Goal: Information Seeking & Learning: Learn about a topic

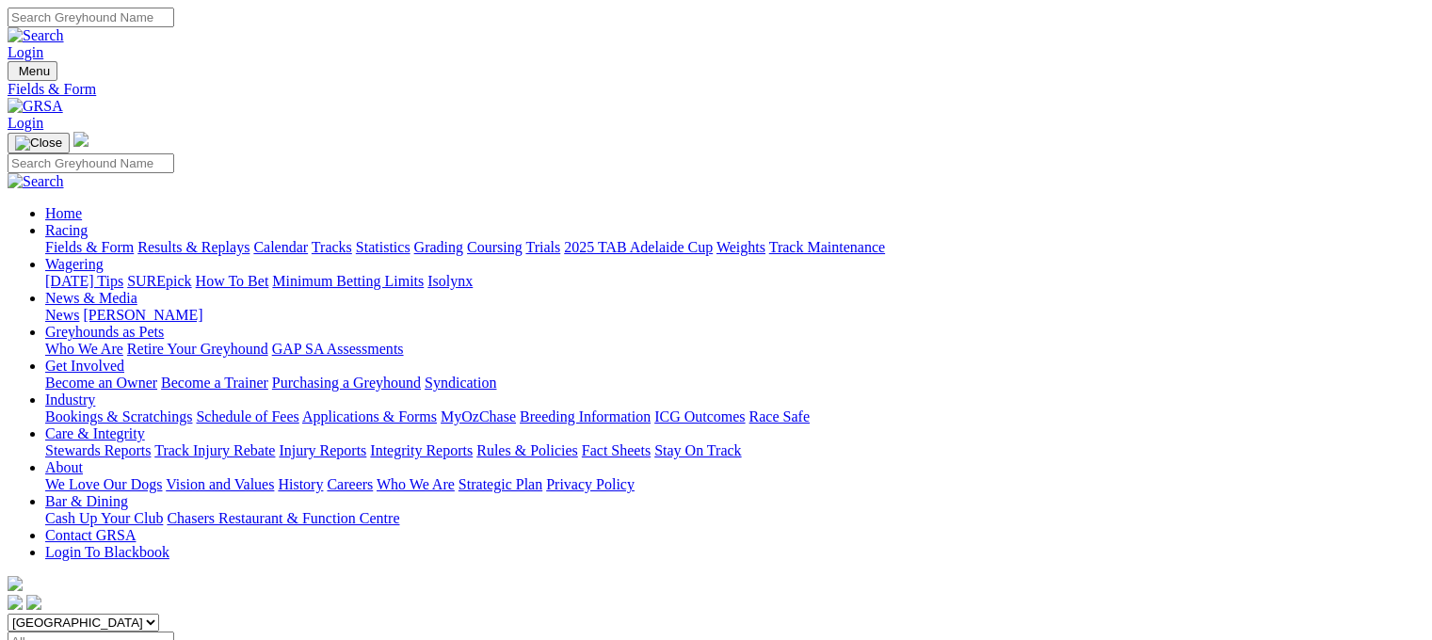
select select "[GEOGRAPHIC_DATA]"
click at [126, 614] on select "South Australia New South Wales Northern Territory Queensland Tasmania Victoria…" at bounding box center [84, 623] width 152 height 18
click at [410, 239] on link "Statistics" at bounding box center [383, 247] width 55 height 16
type input "critical miss"
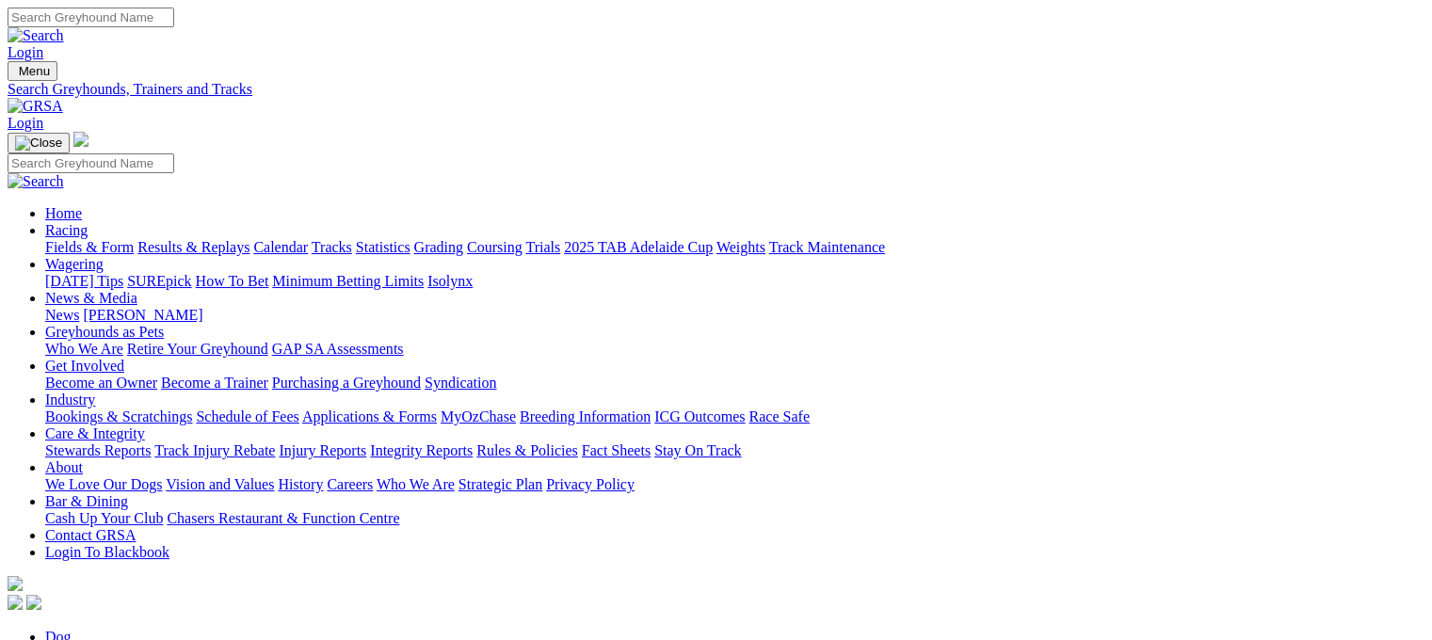
click at [159, 614] on select "South Australia New South Wales Northern Territory Queensland Tasmania Victoria…" at bounding box center [84, 623] width 152 height 18
select select "[GEOGRAPHIC_DATA]"
click at [126, 614] on select "South Australia New South Wales Northern Territory Queensland Tasmania Victoria…" at bounding box center [84, 623] width 152 height 18
click at [410, 239] on link "Statistics" at bounding box center [383, 247] width 55 height 16
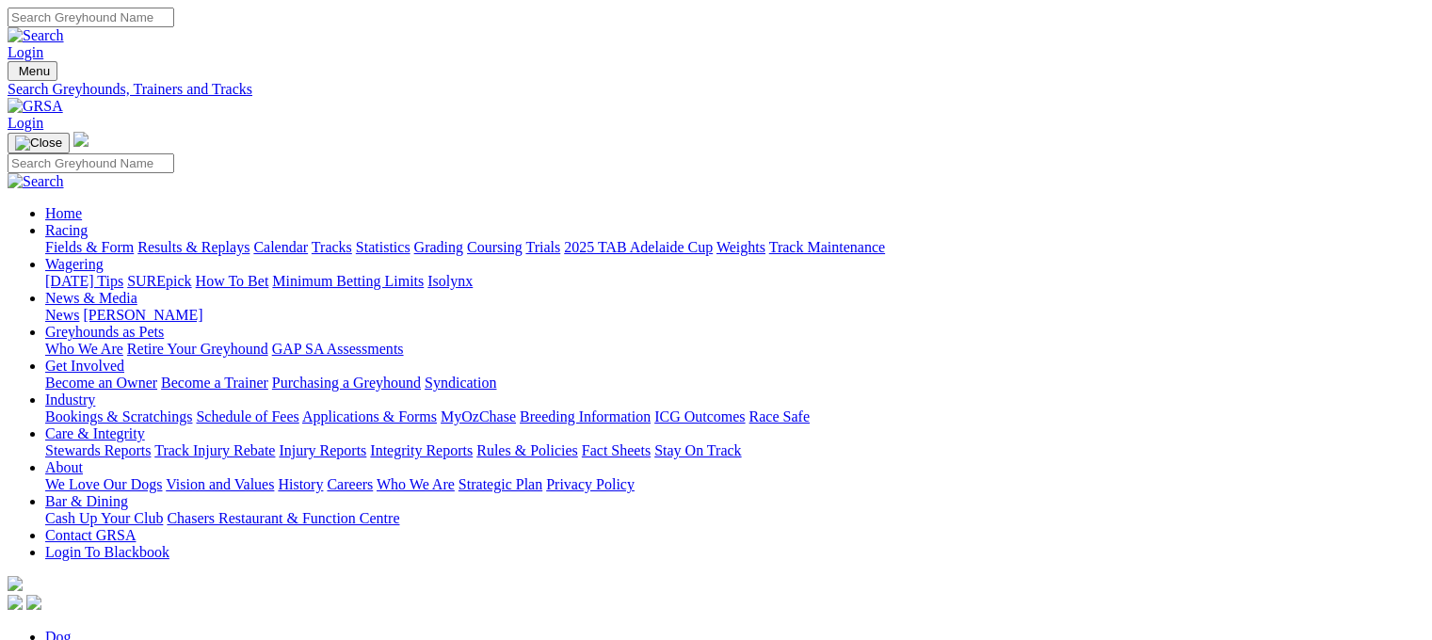
type input "critical mass"
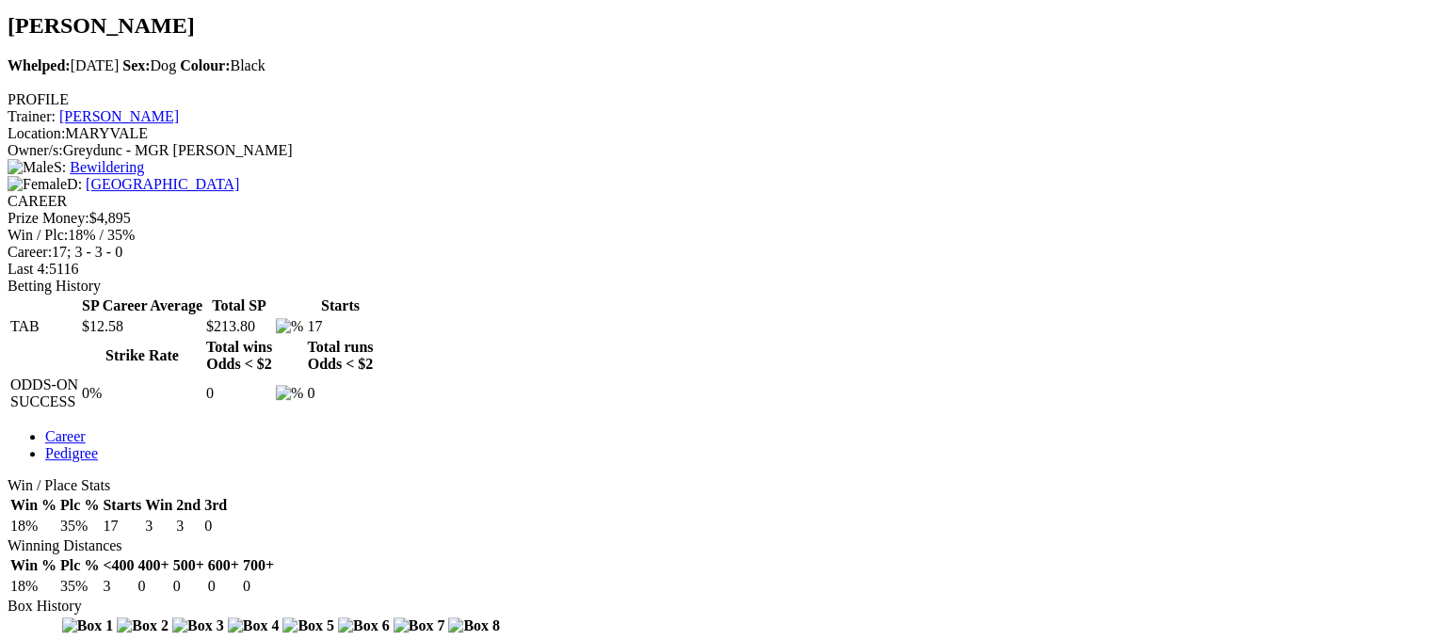
scroll to position [665, 0]
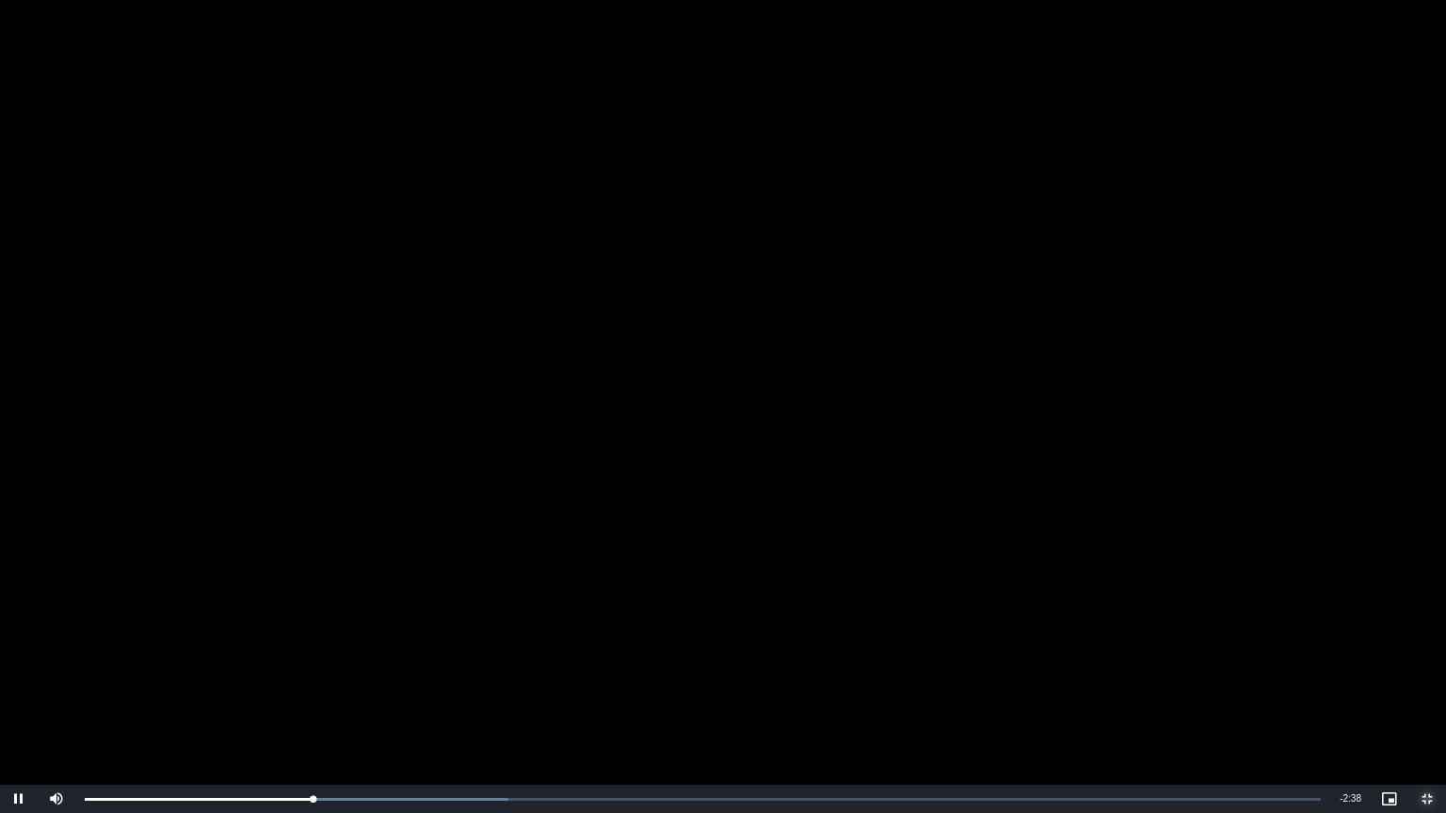
click at [1429, 639] on span "Video Player" at bounding box center [1427, 799] width 38 height 0
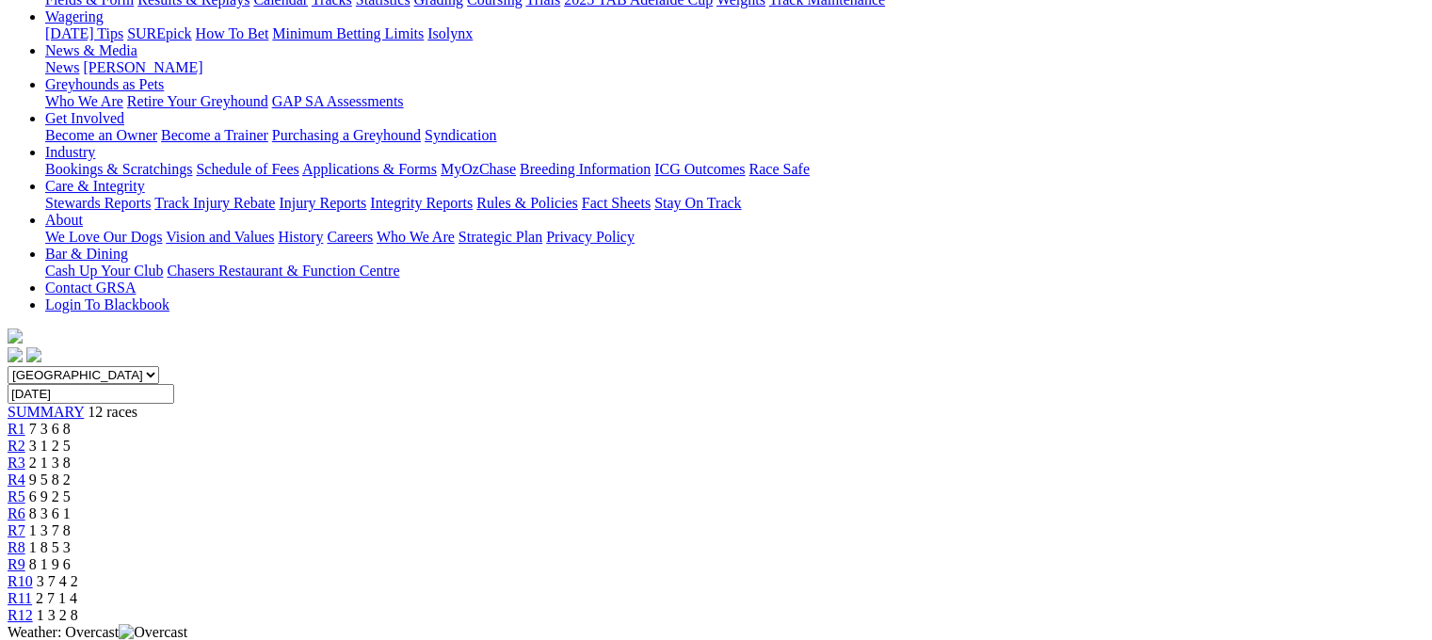
scroll to position [351, 0]
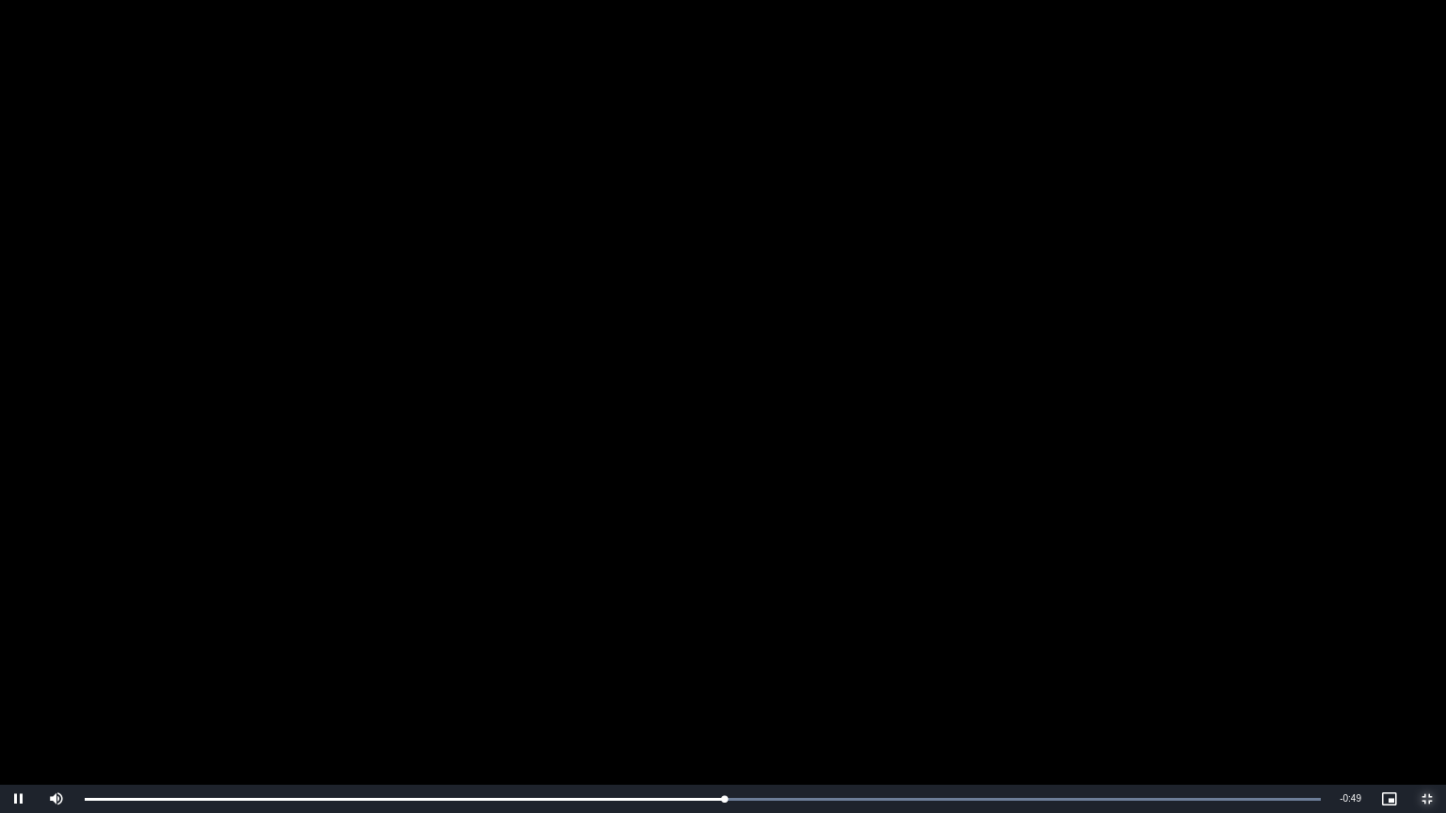
click at [1426, 639] on span "Video Player" at bounding box center [1427, 799] width 38 height 0
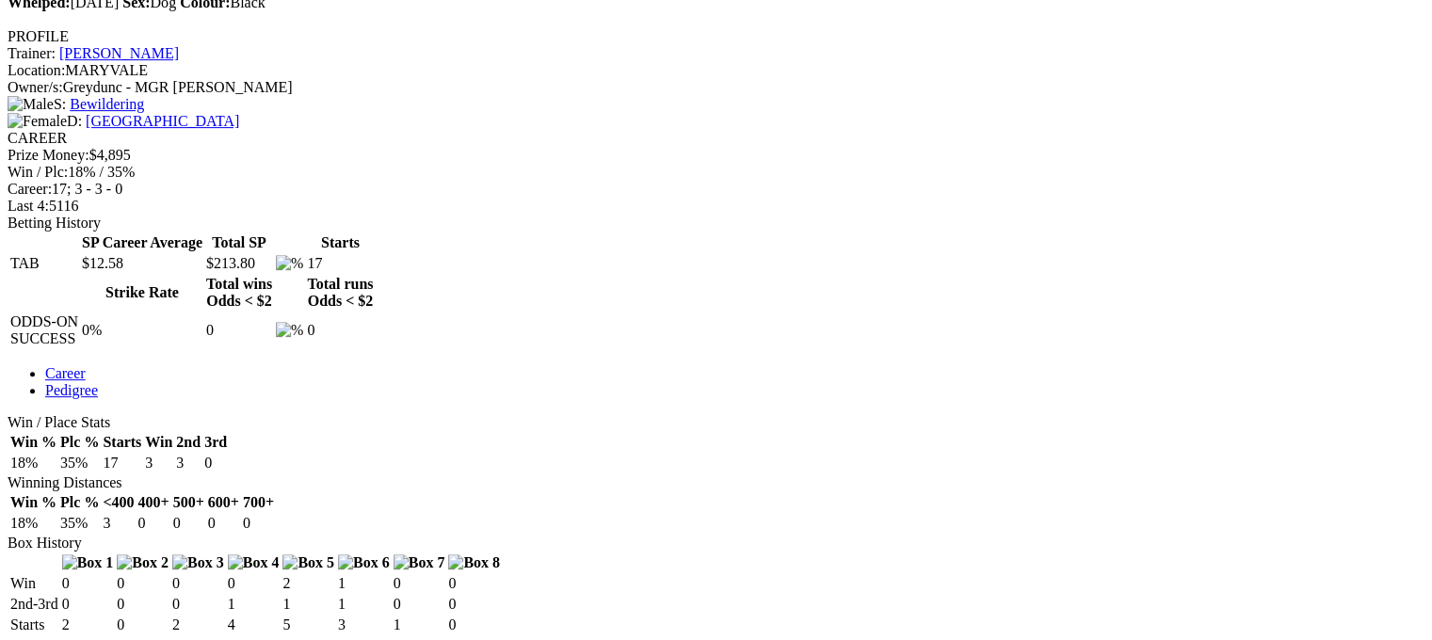
scroll to position [697, 0]
